Goal: Task Accomplishment & Management: Use online tool/utility

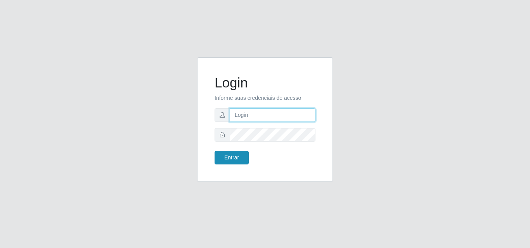
type input "[EMAIL_ADDRESS][DOMAIN_NAME]"
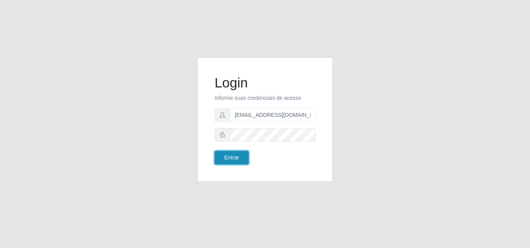
click at [238, 159] on button "Entrar" at bounding box center [231, 158] width 34 height 14
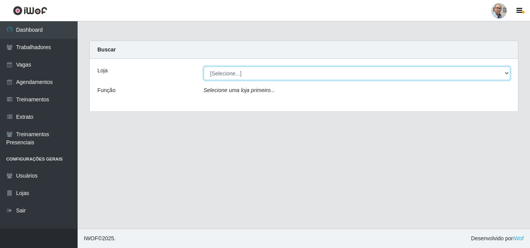
drag, startPoint x: 506, startPoint y: 71, endPoint x: 499, endPoint y: 74, distance: 7.1
click at [506, 71] on select "[Selecione...] Mar Vermelho - Loja 04" at bounding box center [357, 74] width 307 height 14
select select "251"
click at [204, 67] on select "[Selecione...] Mar Vermelho - Loja 04" at bounding box center [357, 74] width 307 height 14
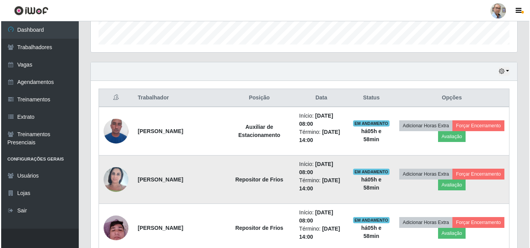
scroll to position [271, 0]
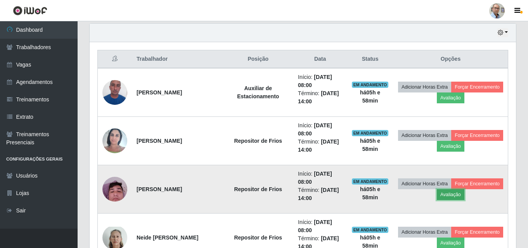
click at [464, 194] on button "Avaliação" at bounding box center [451, 195] width 28 height 11
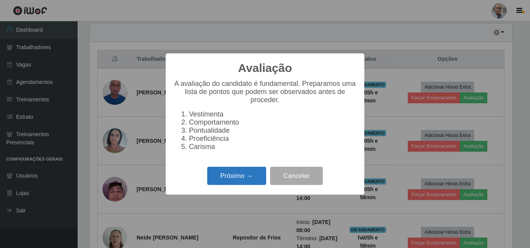
click at [251, 183] on button "Próximo →" at bounding box center [236, 176] width 59 height 18
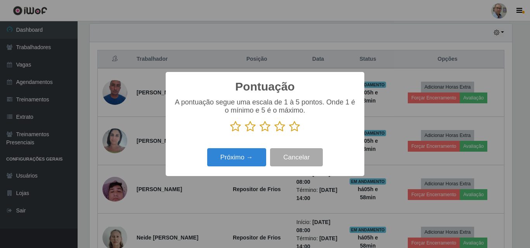
scroll to position [387505, 387243]
click at [280, 131] on icon at bounding box center [279, 127] width 11 height 12
click at [274, 133] on input "radio" at bounding box center [274, 133] width 0 height 0
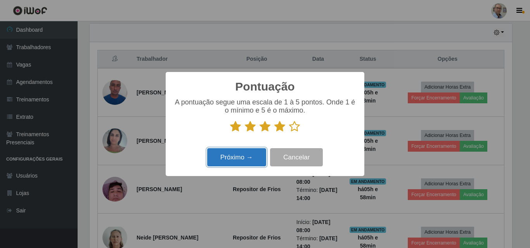
click at [234, 156] on button "Próximo →" at bounding box center [236, 157] width 59 height 18
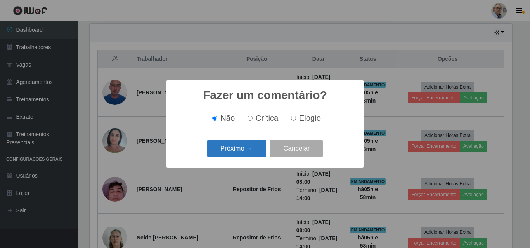
click at [247, 149] on button "Próximo →" at bounding box center [236, 149] width 59 height 18
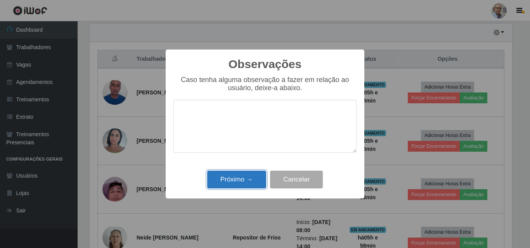
click at [233, 185] on button "Próximo →" at bounding box center [236, 180] width 59 height 18
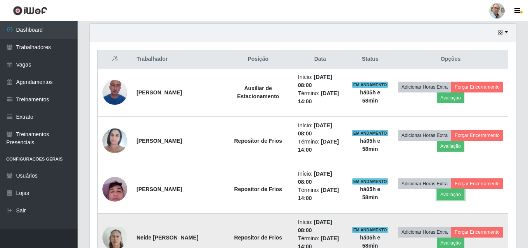
scroll to position [161, 426]
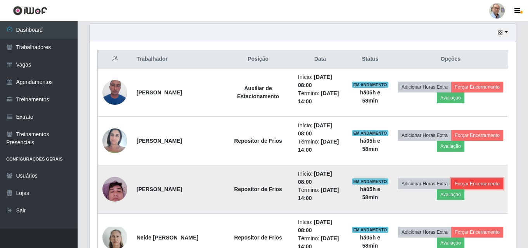
click at [451, 190] on button "Forçar Encerramento" at bounding box center [477, 184] width 52 height 11
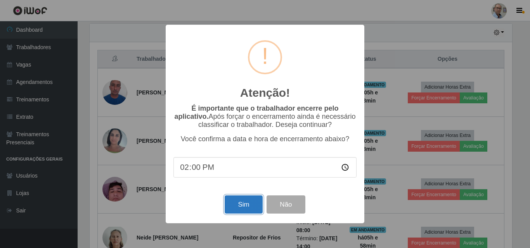
click at [239, 209] on button "Sim" at bounding box center [243, 205] width 38 height 18
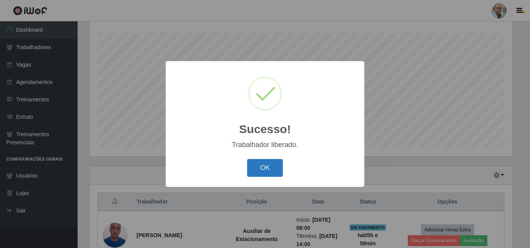
click at [273, 166] on button "OK" at bounding box center [265, 168] width 36 height 18
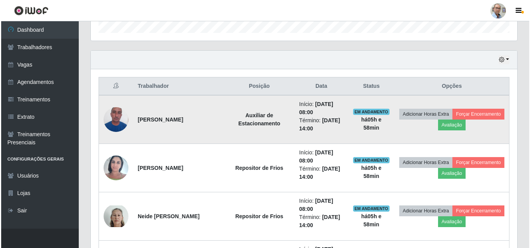
scroll to position [245, 0]
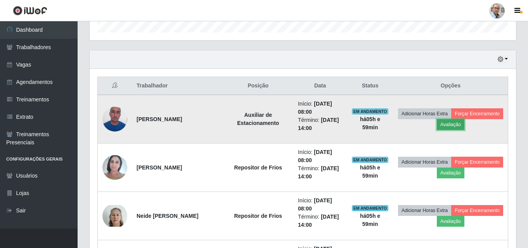
click at [464, 124] on button "Avaliação" at bounding box center [451, 124] width 28 height 11
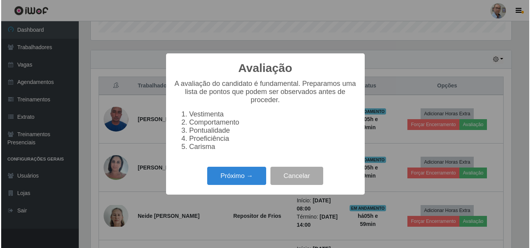
scroll to position [161, 422]
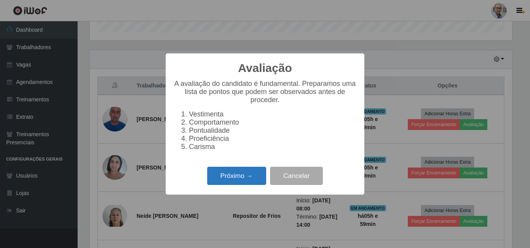
click at [247, 174] on button "Próximo →" at bounding box center [236, 176] width 59 height 18
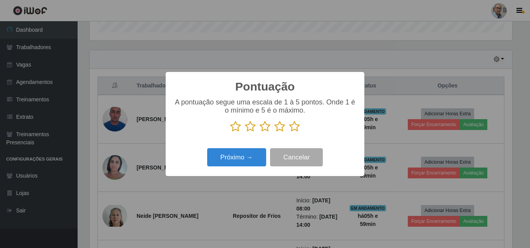
click at [296, 131] on icon at bounding box center [294, 127] width 11 height 12
click at [289, 133] on input "radio" at bounding box center [289, 133] width 0 height 0
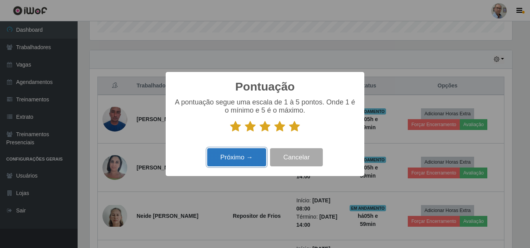
click at [242, 162] on button "Próximo →" at bounding box center [236, 157] width 59 height 18
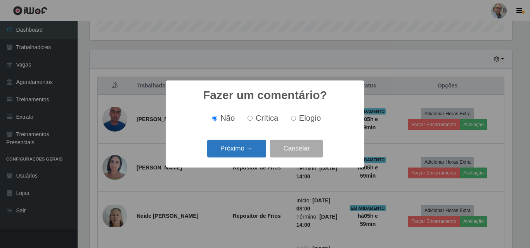
click at [253, 151] on button "Próximo →" at bounding box center [236, 149] width 59 height 18
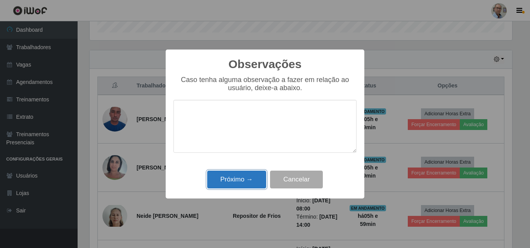
click at [248, 184] on button "Próximo →" at bounding box center [236, 180] width 59 height 18
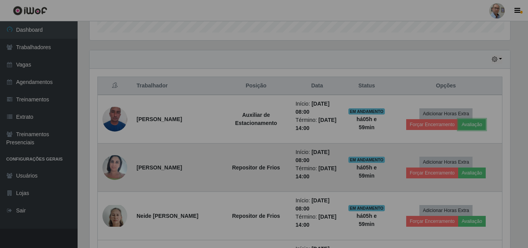
scroll to position [161, 426]
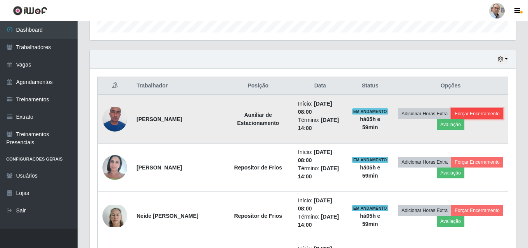
click at [451, 119] on button "Forçar Encerramento" at bounding box center [477, 114] width 52 height 11
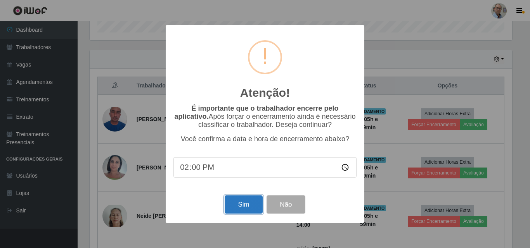
click at [250, 201] on button "Sim" at bounding box center [243, 205] width 38 height 18
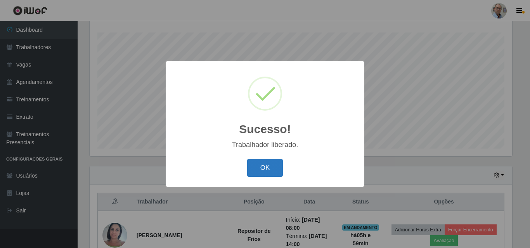
click at [264, 169] on button "OK" at bounding box center [265, 168] width 36 height 18
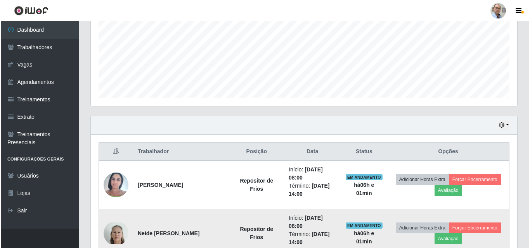
scroll to position [206, 0]
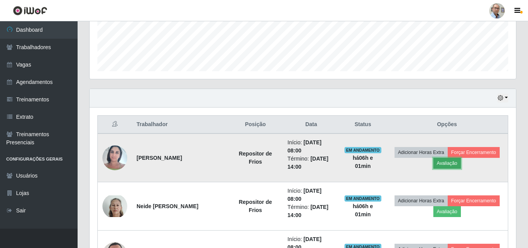
click at [449, 162] on button "Avaliação" at bounding box center [447, 163] width 28 height 11
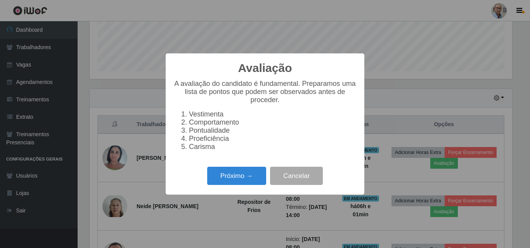
scroll to position [161, 422]
click at [233, 182] on button "Próximo →" at bounding box center [236, 176] width 59 height 18
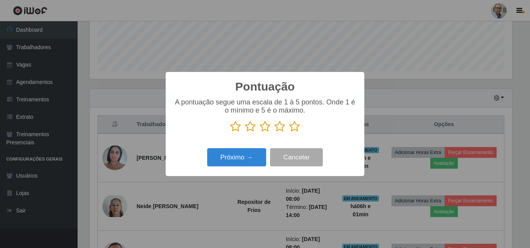
scroll to position [387505, 387243]
click at [298, 129] on icon at bounding box center [294, 127] width 11 height 12
click at [289, 133] on input "radio" at bounding box center [289, 133] width 0 height 0
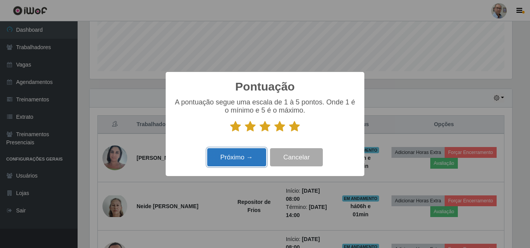
click at [254, 159] on button "Próximo →" at bounding box center [236, 157] width 59 height 18
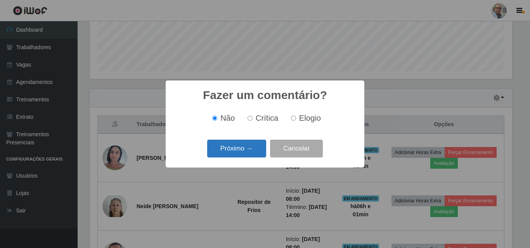
click at [245, 152] on button "Próximo →" at bounding box center [236, 149] width 59 height 18
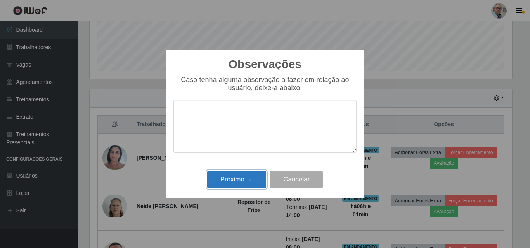
click at [245, 177] on button "Próximo →" at bounding box center [236, 180] width 59 height 18
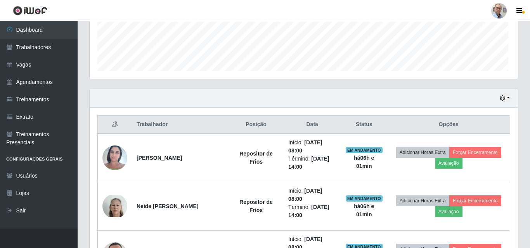
scroll to position [161, 426]
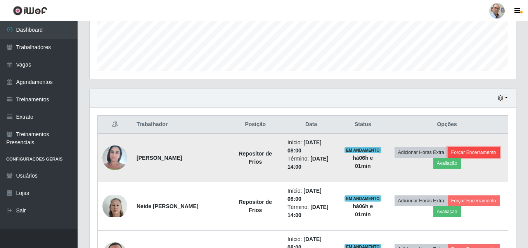
click at [475, 152] on button "Forçar Encerramento" at bounding box center [473, 152] width 52 height 11
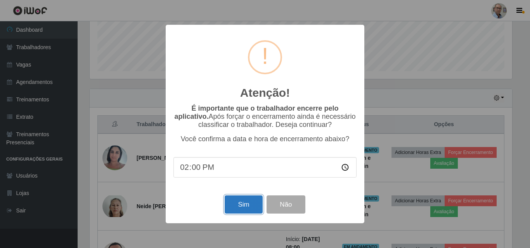
click at [254, 213] on button "Sim" at bounding box center [243, 205] width 38 height 18
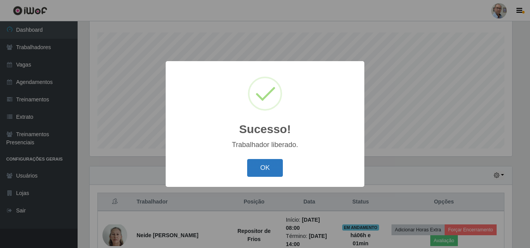
click at [276, 167] on button "OK" at bounding box center [265, 168] width 36 height 18
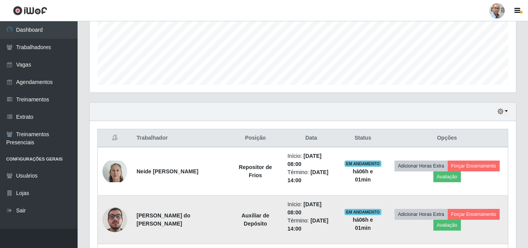
scroll to position [206, 0]
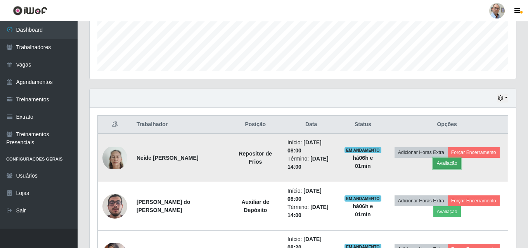
click at [451, 165] on button "Avaliação" at bounding box center [447, 163] width 28 height 11
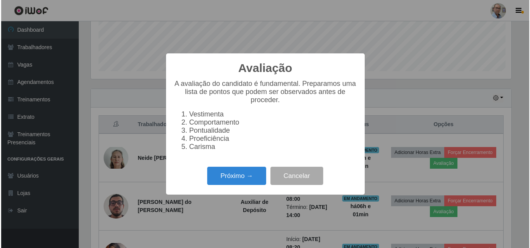
scroll to position [161, 422]
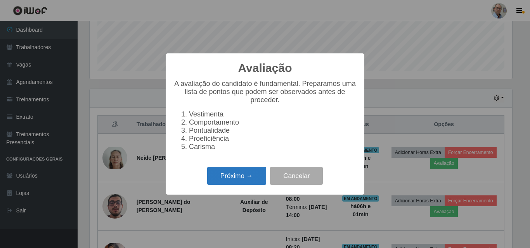
click at [242, 179] on button "Próximo →" at bounding box center [236, 176] width 59 height 18
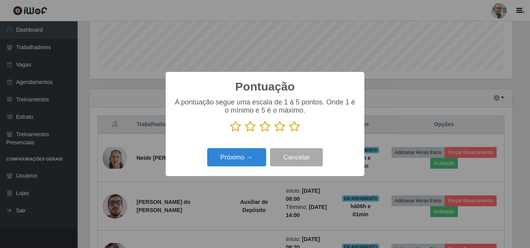
click at [281, 128] on icon at bounding box center [279, 127] width 11 height 12
click at [274, 133] on input "radio" at bounding box center [274, 133] width 0 height 0
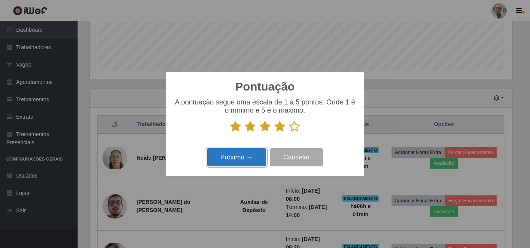
click at [255, 167] on button "Próximo →" at bounding box center [236, 157] width 59 height 18
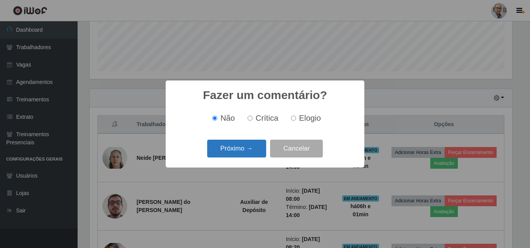
click at [255, 153] on button "Próximo →" at bounding box center [236, 149] width 59 height 18
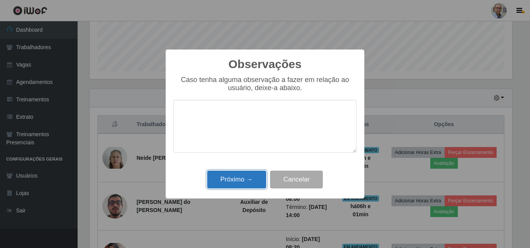
click at [250, 184] on button "Próximo →" at bounding box center [236, 180] width 59 height 18
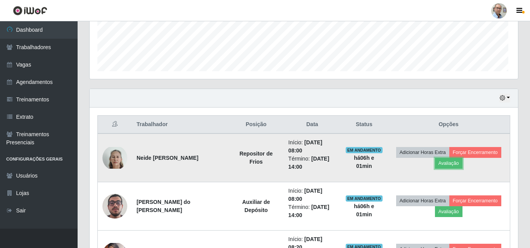
scroll to position [161, 426]
click at [480, 153] on button "Forçar Encerramento" at bounding box center [473, 152] width 52 height 11
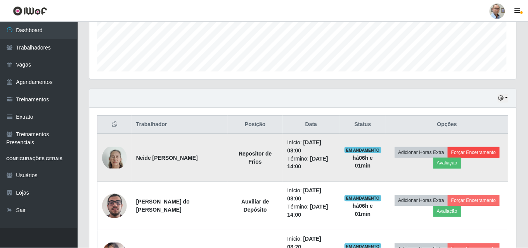
scroll to position [161, 422]
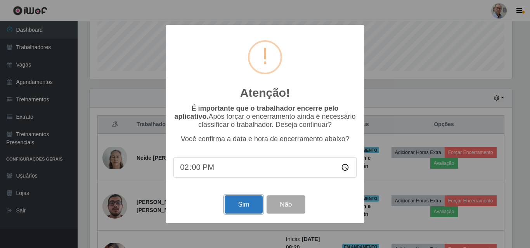
click at [251, 206] on button "Sim" at bounding box center [243, 205] width 38 height 18
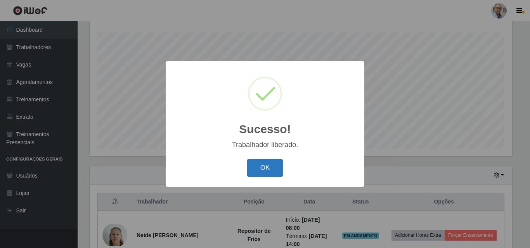
click at [264, 173] on button "OK" at bounding box center [265, 168] width 36 height 18
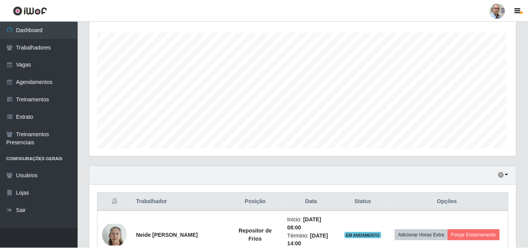
scroll to position [0, 0]
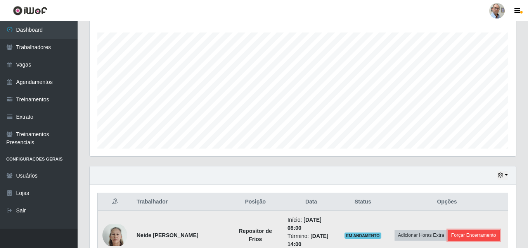
click at [470, 236] on button "Forçar Encerramento" at bounding box center [473, 235] width 52 height 11
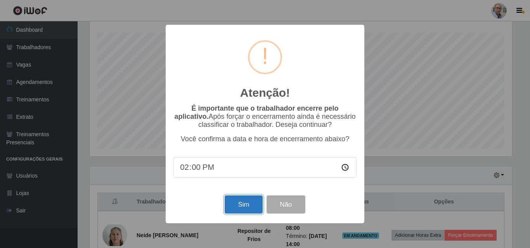
click at [248, 206] on button "Sim" at bounding box center [243, 205] width 38 height 18
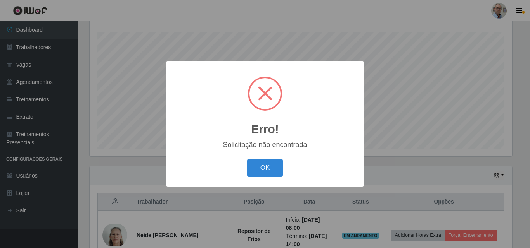
click at [268, 172] on button "OK" at bounding box center [265, 168] width 36 height 18
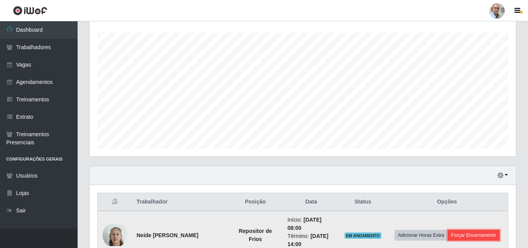
click at [480, 236] on button "Forçar Encerramento" at bounding box center [473, 235] width 52 height 11
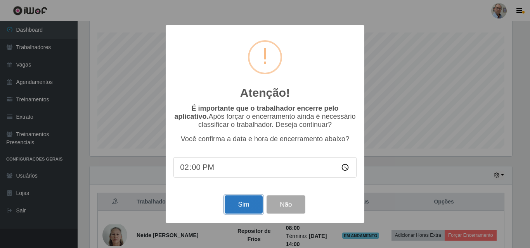
click at [251, 208] on button "Sim" at bounding box center [243, 205] width 38 height 18
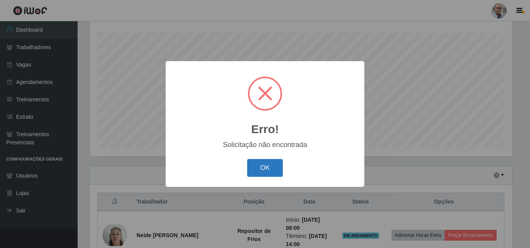
click at [263, 164] on button "OK" at bounding box center [265, 168] width 36 height 18
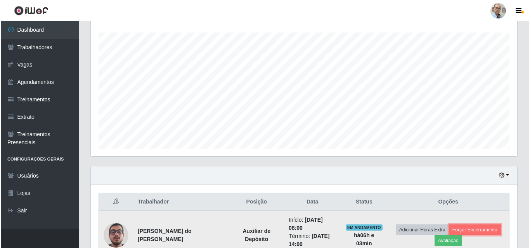
scroll to position [167, 0]
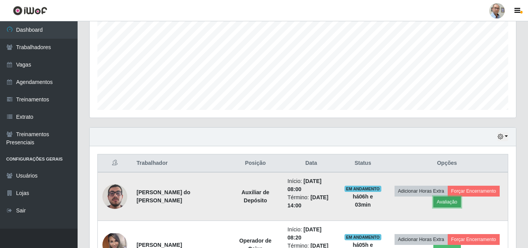
click at [452, 199] on button "Avaliação" at bounding box center [447, 202] width 28 height 11
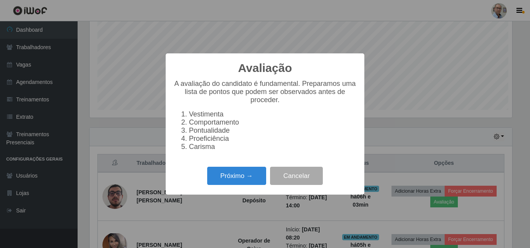
scroll to position [161, 422]
click at [242, 180] on button "Próximo →" at bounding box center [236, 176] width 59 height 18
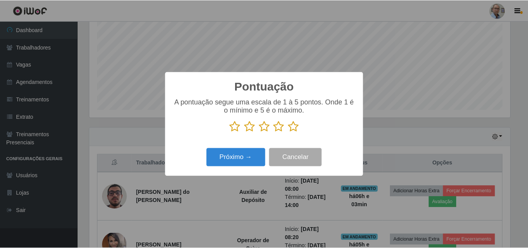
scroll to position [387505, 387243]
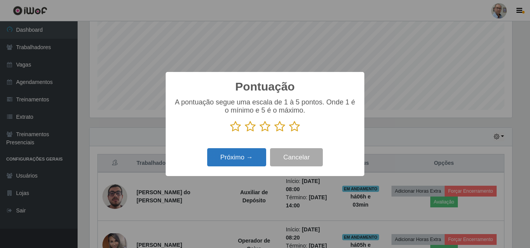
click at [244, 156] on button "Próximo →" at bounding box center [236, 157] width 59 height 18
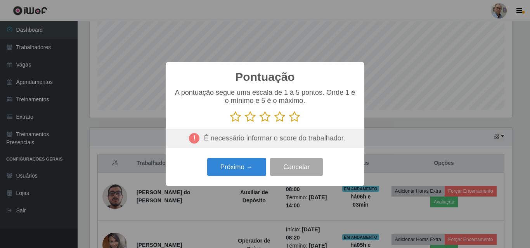
click at [293, 117] on icon at bounding box center [294, 117] width 11 height 12
click at [289, 123] on input "radio" at bounding box center [289, 123] width 0 height 0
click at [409, 133] on div "Pontuação × A pontuação segue uma escala de 1 à 5 pontos. Onde 1 é o mínimo e 5…" at bounding box center [265, 124] width 530 height 248
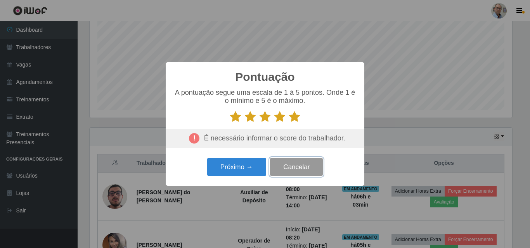
click at [294, 173] on button "Cancelar" at bounding box center [296, 167] width 53 height 18
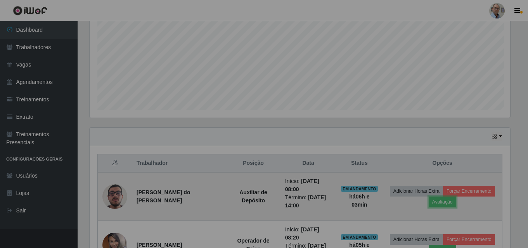
scroll to position [161, 426]
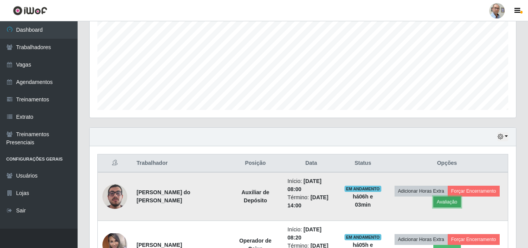
click at [452, 204] on button "Avaliação" at bounding box center [447, 202] width 28 height 11
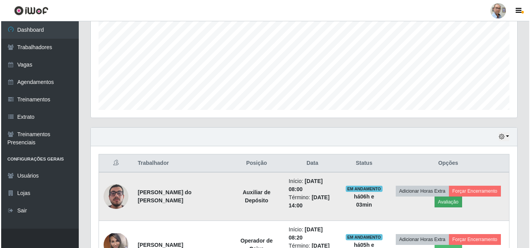
scroll to position [161, 422]
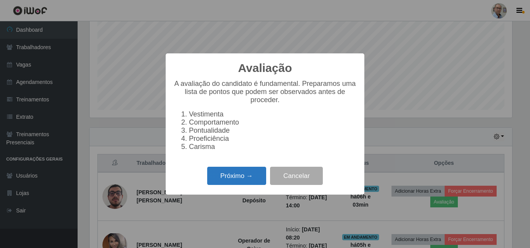
click at [245, 182] on button "Próximo →" at bounding box center [236, 176] width 59 height 18
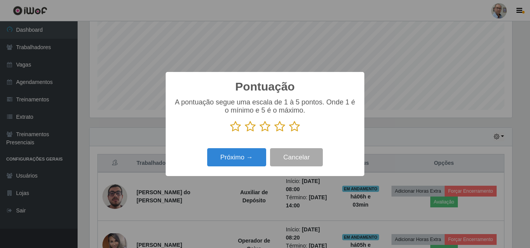
click at [294, 127] on icon at bounding box center [294, 127] width 11 height 12
click at [289, 133] on input "radio" at bounding box center [289, 133] width 0 height 0
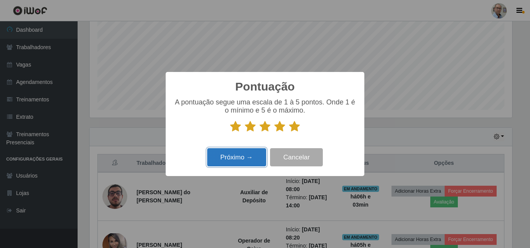
click at [246, 163] on button "Próximo →" at bounding box center [236, 157] width 59 height 18
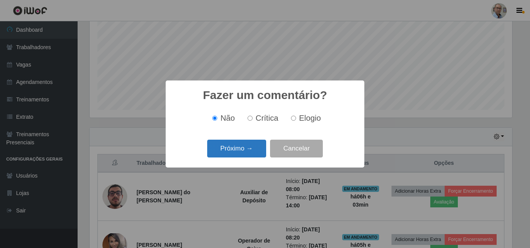
click at [240, 153] on button "Próximo →" at bounding box center [236, 149] width 59 height 18
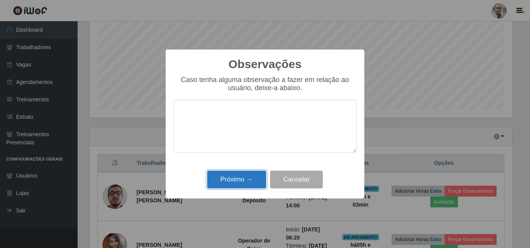
click at [245, 184] on button "Próximo →" at bounding box center [236, 180] width 59 height 18
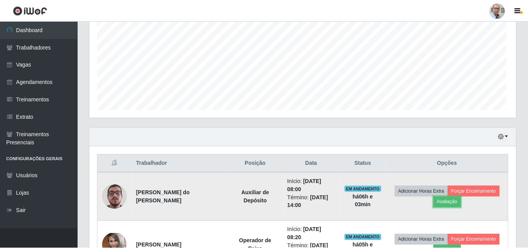
scroll to position [161, 426]
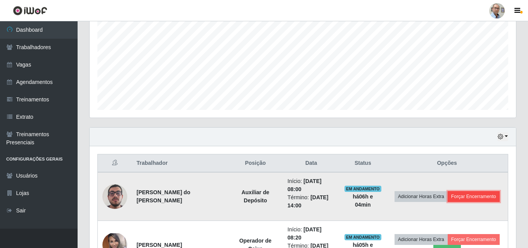
click at [466, 199] on button "Forçar Encerramento" at bounding box center [473, 197] width 52 height 11
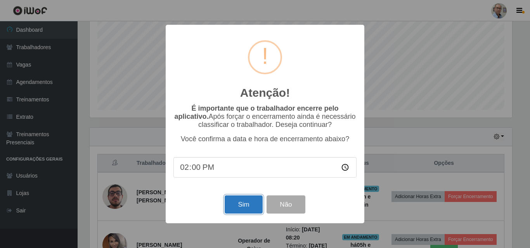
click at [250, 207] on button "Sim" at bounding box center [243, 205] width 38 height 18
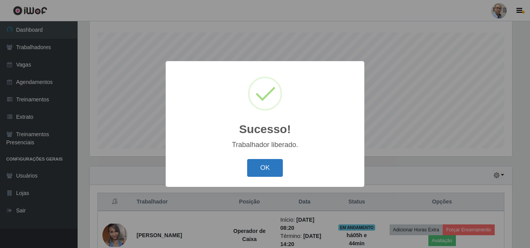
click at [264, 168] on button "OK" at bounding box center [265, 168] width 36 height 18
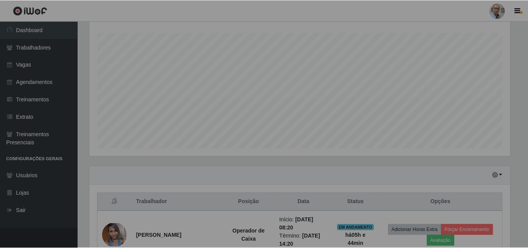
scroll to position [161, 426]
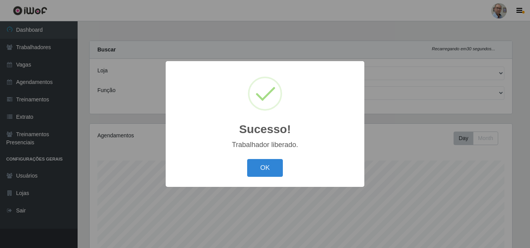
select select "251"
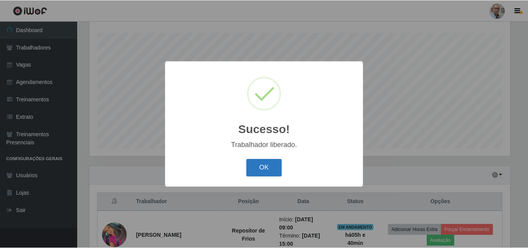
scroll to position [161, 422]
click at [252, 169] on button "OK" at bounding box center [265, 168] width 36 height 18
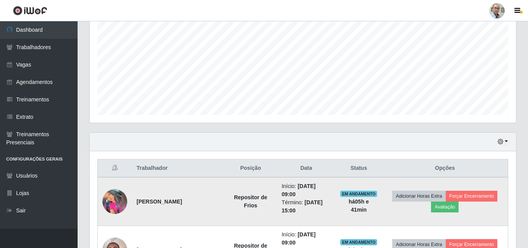
scroll to position [245, 0]
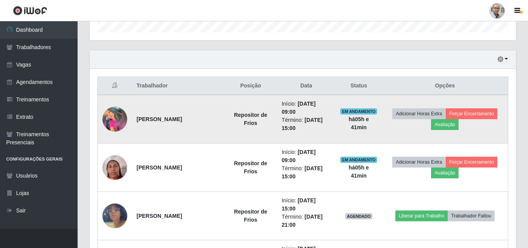
click at [116, 128] on img at bounding box center [114, 119] width 25 height 25
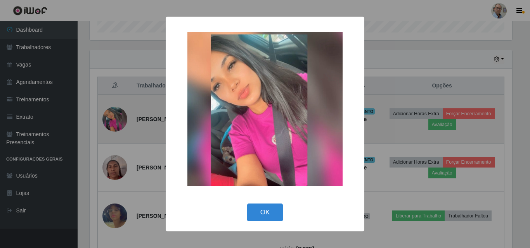
click at [116, 128] on div "× OK Cancel" at bounding box center [265, 124] width 530 height 248
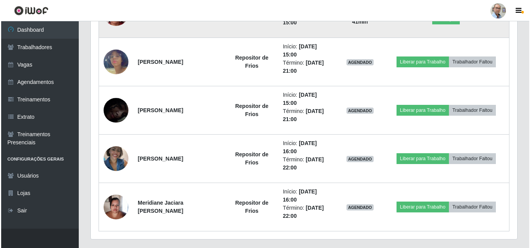
scroll to position [400, 0]
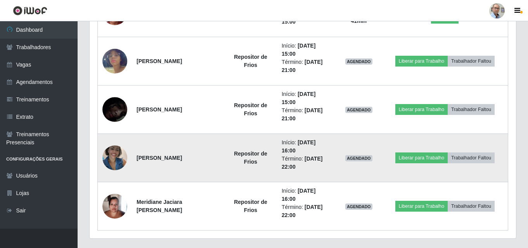
click at [118, 151] on img at bounding box center [114, 157] width 25 height 33
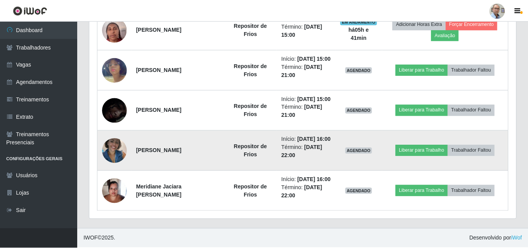
scroll to position [161, 422]
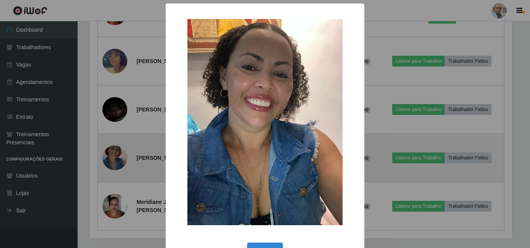
click at [118, 151] on div "× OK Cancel" at bounding box center [265, 124] width 530 height 248
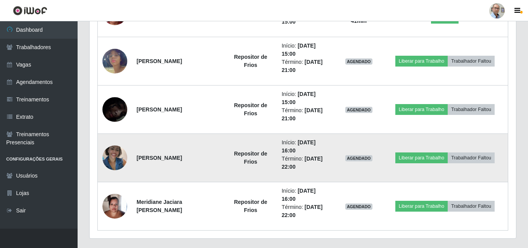
scroll to position [419, 0]
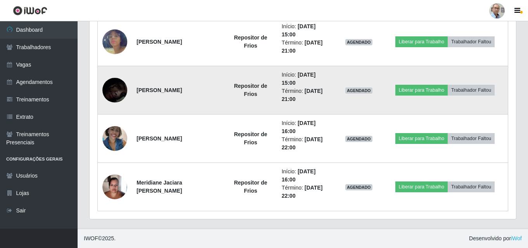
click at [117, 104] on td at bounding box center [115, 90] width 35 height 48
click at [118, 100] on img at bounding box center [114, 91] width 25 height 54
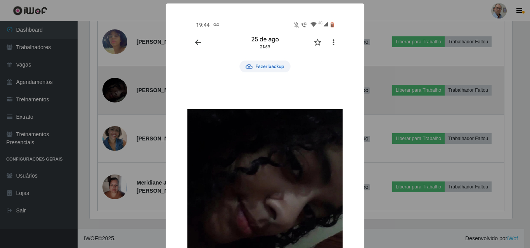
click at [118, 100] on div "× OK Cancel" at bounding box center [265, 124] width 530 height 248
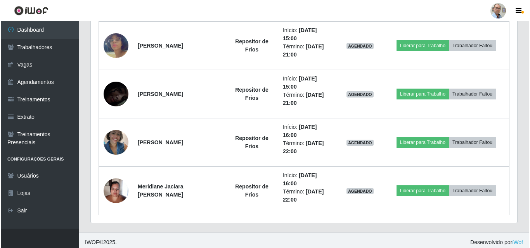
scroll to position [419, 0]
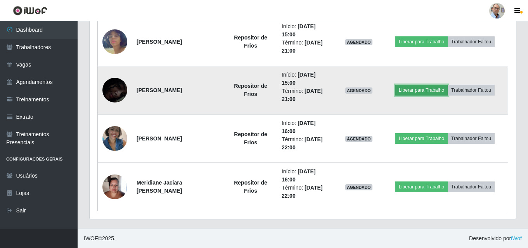
click at [418, 91] on button "Liberar para Trabalho" at bounding box center [421, 90] width 52 height 11
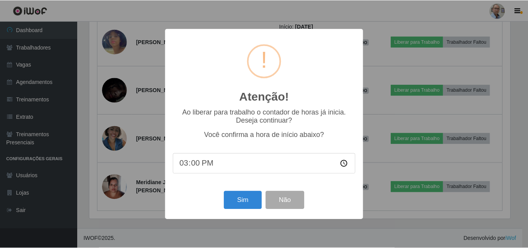
scroll to position [161, 422]
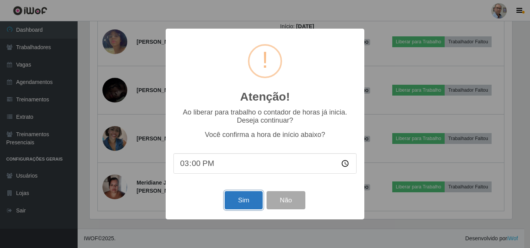
click at [247, 201] on button "Sim" at bounding box center [243, 201] width 38 height 18
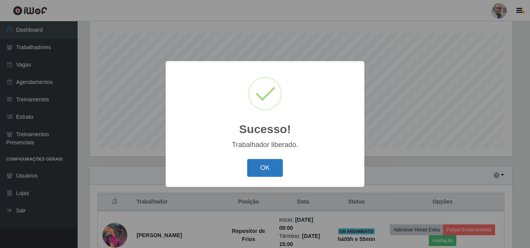
click at [268, 166] on button "OK" at bounding box center [265, 168] width 36 height 18
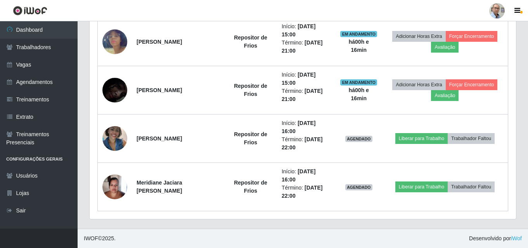
scroll to position [322, 0]
